Goal: Task Accomplishment & Management: Complete application form

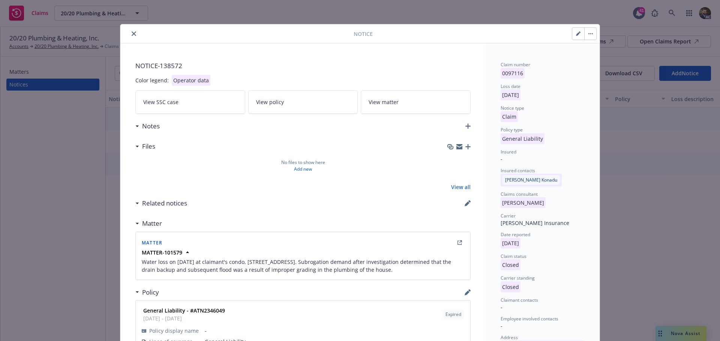
click at [572, 29] on button "button" at bounding box center [578, 34] width 12 height 12
select select "GENERAL_LIABILITY"
select select "closed"
select select "CLAIM"
select select "CLOSED"
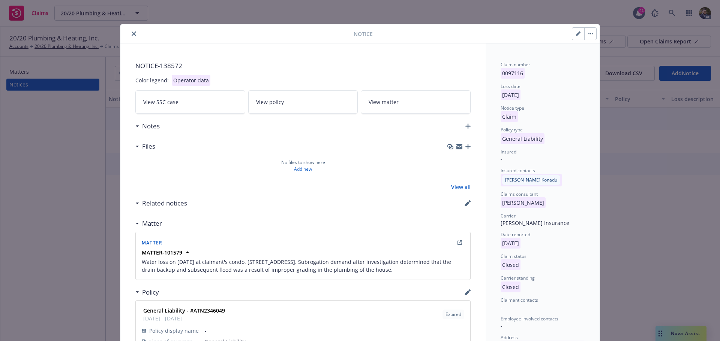
select select "denied-no-applicable-coverage"
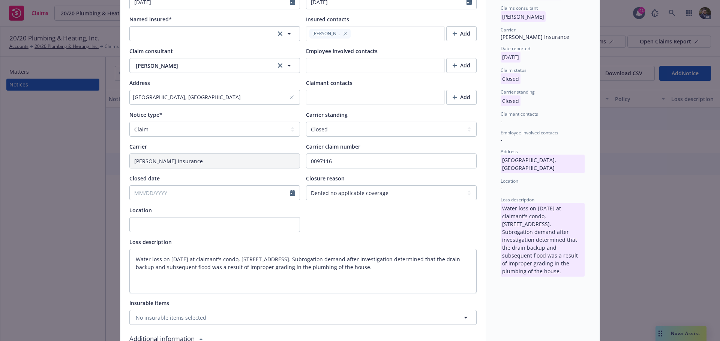
scroll to position [225, 0]
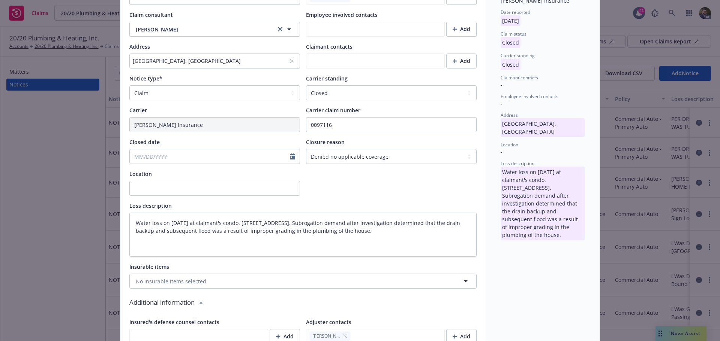
type textarea "x"
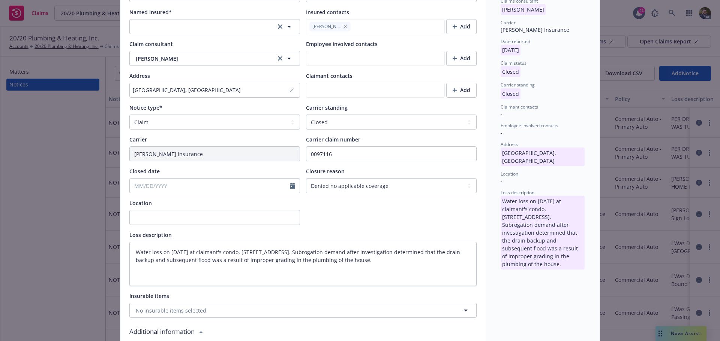
scroll to position [155, 0]
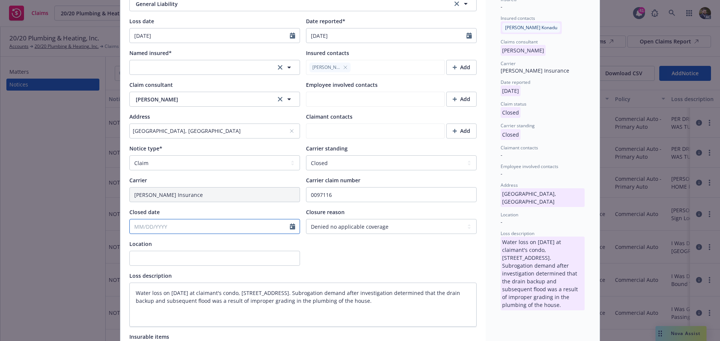
click at [265, 229] on input "Closed date" at bounding box center [210, 227] width 160 height 14
select select "9"
click at [135, 244] on icon "button" at bounding box center [135, 245] width 4 height 4
click at [134, 245] on icon "button" at bounding box center [135, 245] width 4 height 4
type textarea "x"
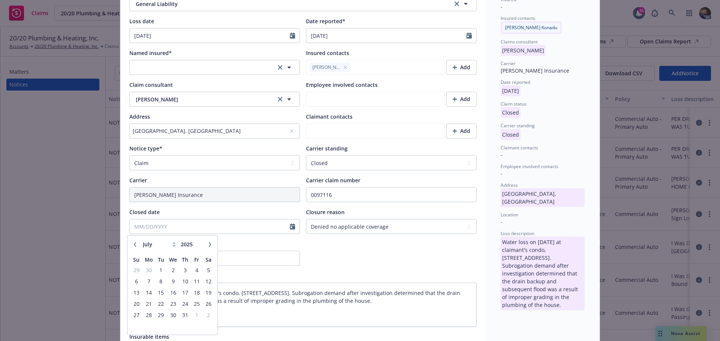
click at [134, 245] on icon "button" at bounding box center [135, 245] width 4 height 4
select select "3"
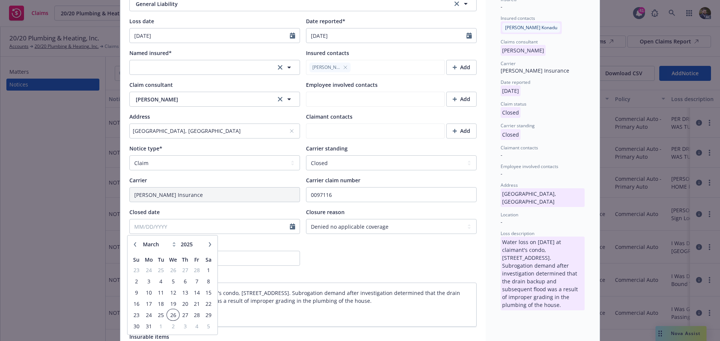
click at [171, 313] on span "26" at bounding box center [173, 315] width 11 height 9
type textarea "x"
type input "03/26/2025"
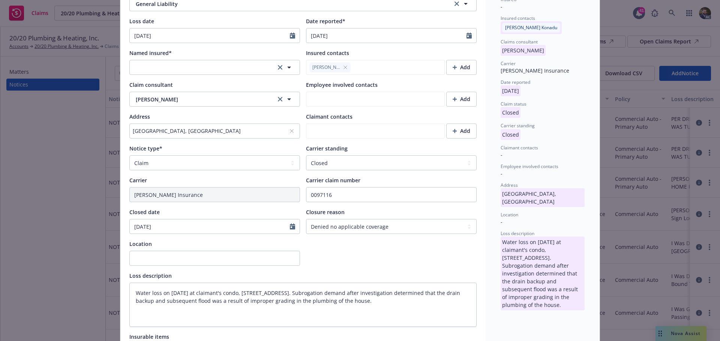
scroll to position [80, 0]
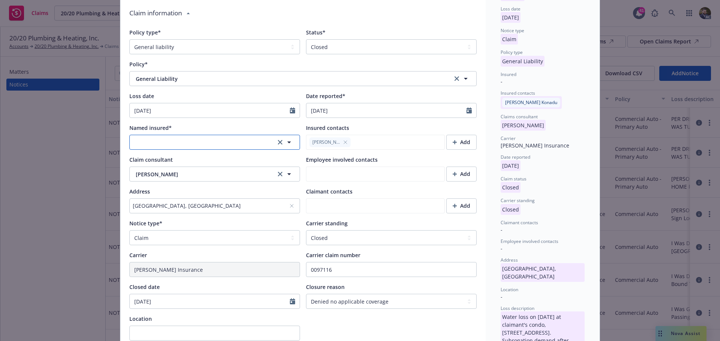
click at [261, 141] on button "button" at bounding box center [214, 142] width 171 height 15
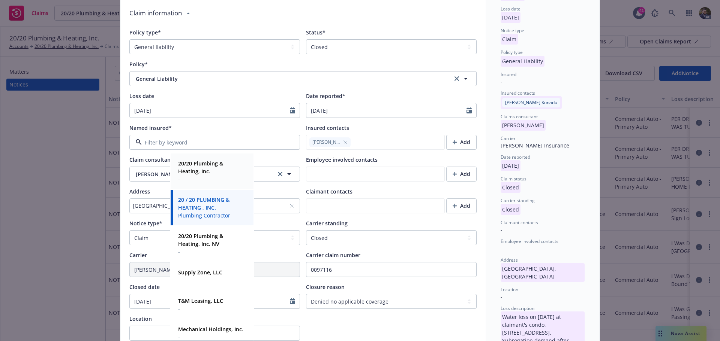
click at [218, 168] on span "20/20 Plumbing & Heating, Inc." at bounding box center [211, 168] width 66 height 16
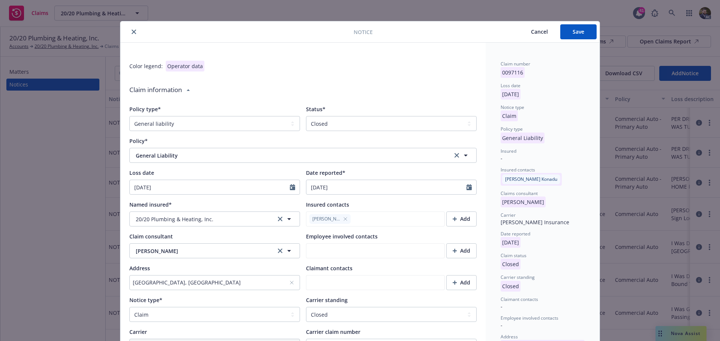
scroll to position [0, 0]
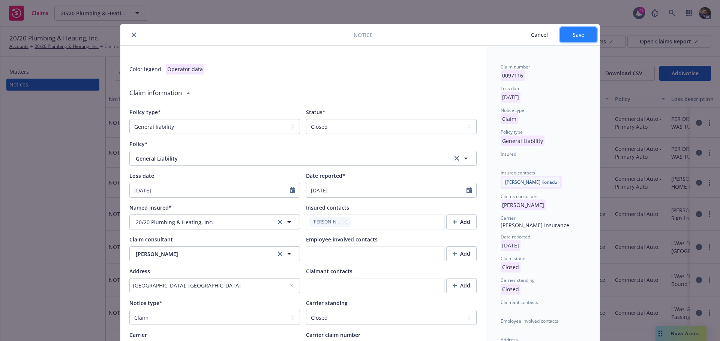
click at [581, 37] on span "Save" at bounding box center [578, 34] width 12 height 7
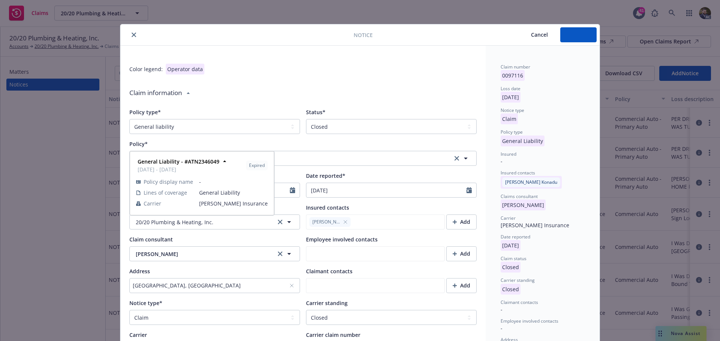
type textarea "x"
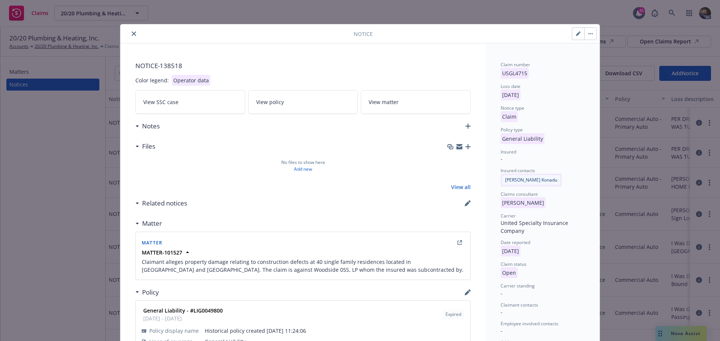
click at [132, 33] on icon "close" at bounding box center [134, 33] width 4 height 4
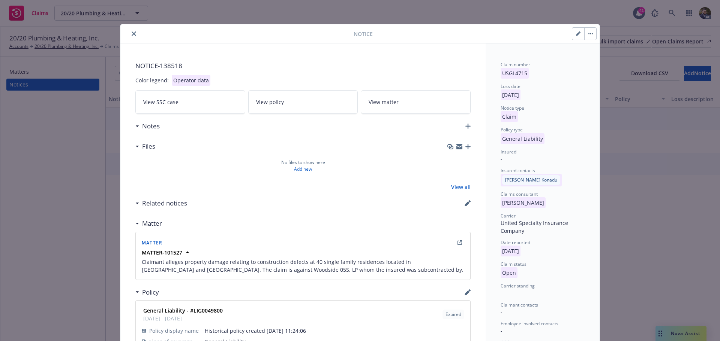
click at [573, 33] on button "button" at bounding box center [578, 34] width 12 height 12
select select "GENERAL_LIABILITY"
select select "open"
select select "CLAIM"
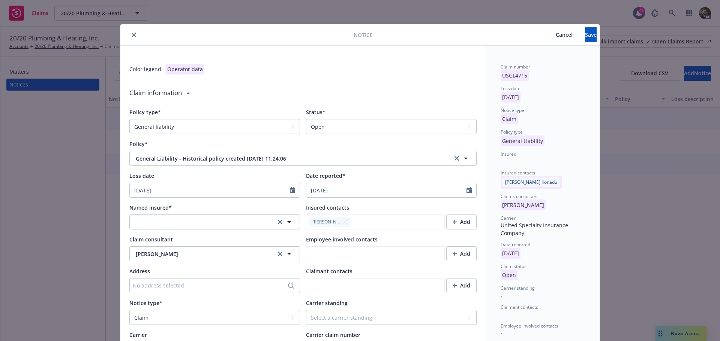
type textarea "x"
click at [387, 131] on select "Select a status Closed Open" at bounding box center [391, 126] width 171 height 15
select select "closed"
click at [306, 119] on select "Select a status Closed Open" at bounding box center [391, 126] width 171 height 15
type textarea "x"
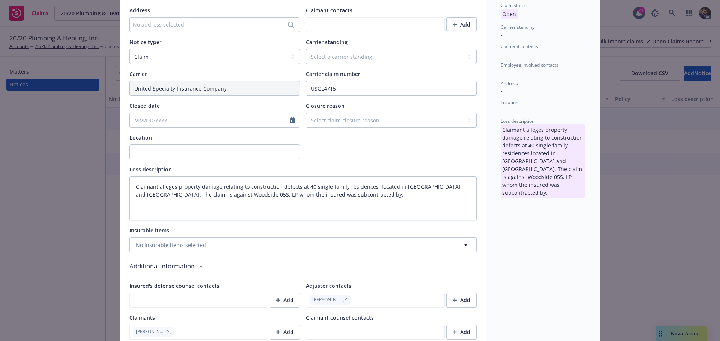
scroll to position [225, 0]
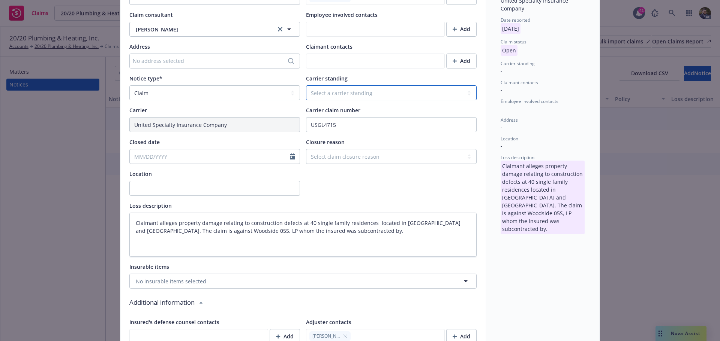
click at [373, 94] on select "Select a carrier standing Closed Not submitted Open Reopened Subrogated Withdra…" at bounding box center [391, 92] width 171 height 15
select select "CLOSED"
click at [306, 85] on select "Select a carrier standing Closed Not submitted Open Reopened Subrogated Withdra…" at bounding box center [391, 92] width 171 height 15
type textarea "x"
click at [360, 151] on select "Select claim closure reason Administrative closure Closed Closed no liability f…" at bounding box center [391, 156] width 171 height 15
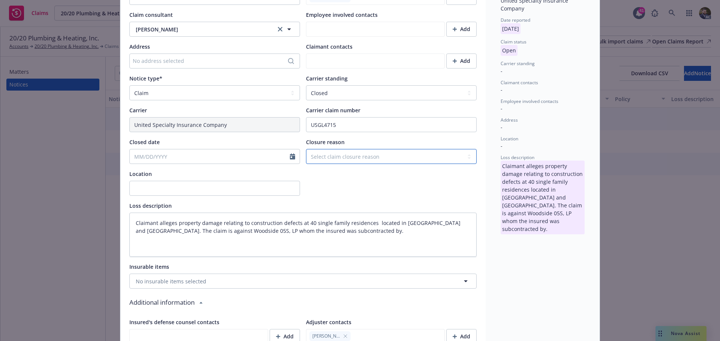
select select "settled"
click at [306, 149] on select "Select claim closure reason Administrative closure Closed Closed no liability f…" at bounding box center [391, 156] width 171 height 15
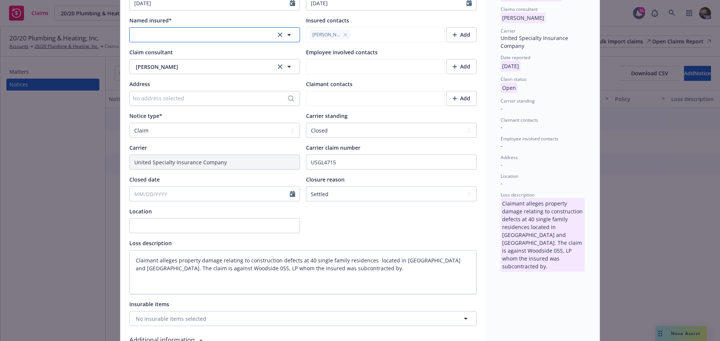
drag, startPoint x: 286, startPoint y: 35, endPoint x: 275, endPoint y: 45, distance: 14.9
click at [287, 35] on icon "button" at bounding box center [289, 35] width 4 height 2
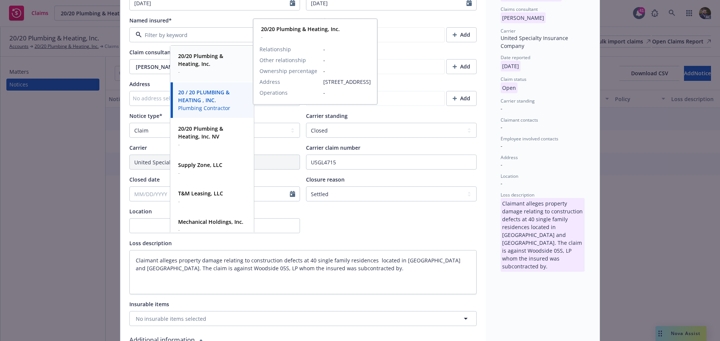
click at [229, 61] on span "20/20 Plumbing & Heating, Inc." at bounding box center [211, 60] width 66 height 16
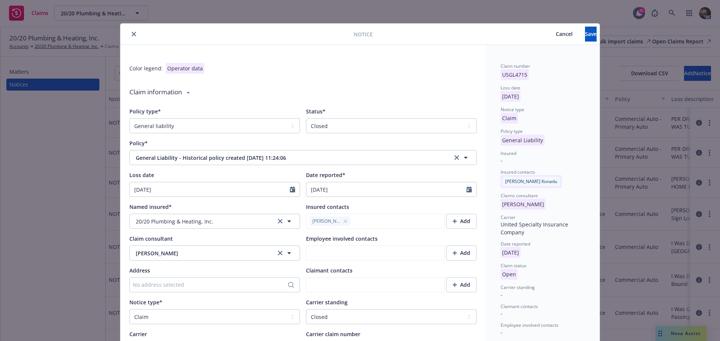
scroll to position [0, 0]
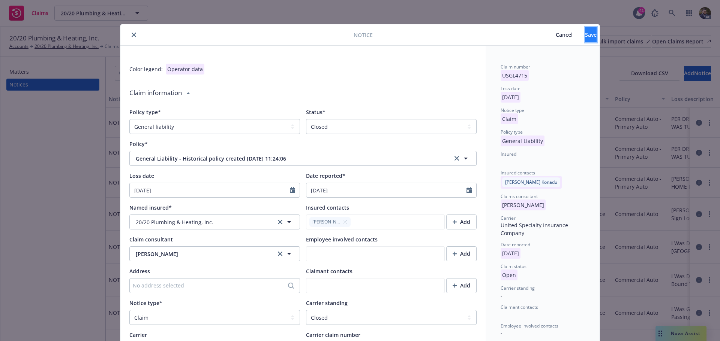
click at [585, 36] on button "Save" at bounding box center [591, 34] width 12 height 15
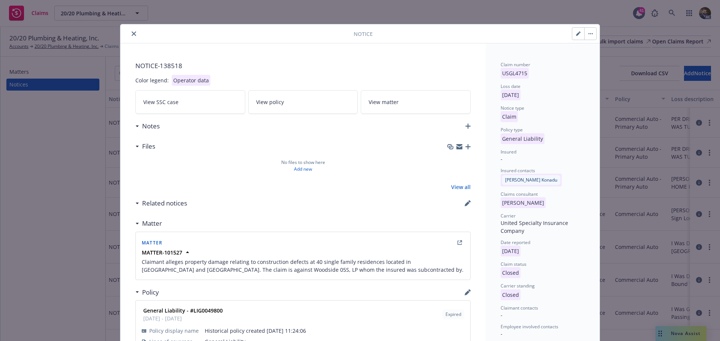
type textarea "x"
click at [131, 31] on button "close" at bounding box center [133, 33] width 9 height 9
